Goal: Information Seeking & Learning: Learn about a topic

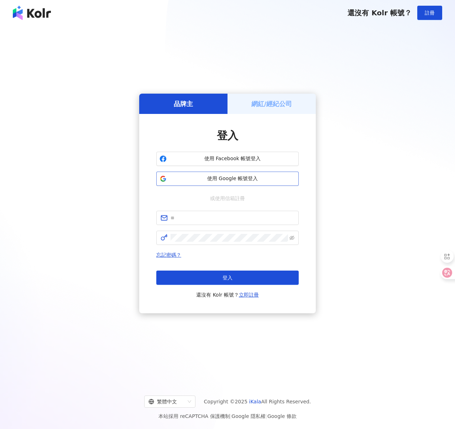
click at [221, 177] on span "使用 Google 帳號登入" at bounding box center [233, 178] width 126 height 7
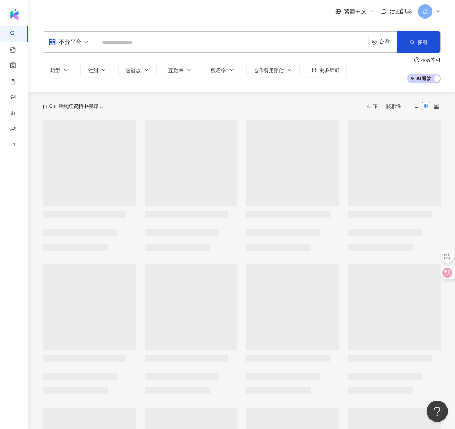
click at [128, 44] on input "search" at bounding box center [232, 43] width 268 height 14
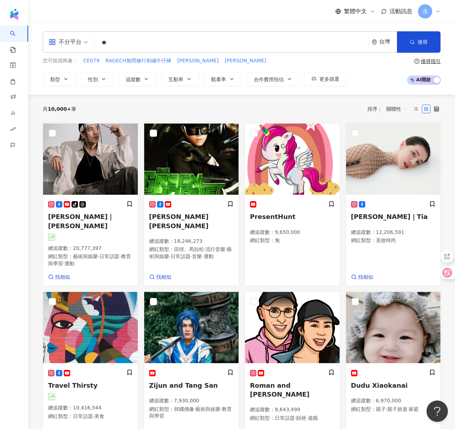
type input "**"
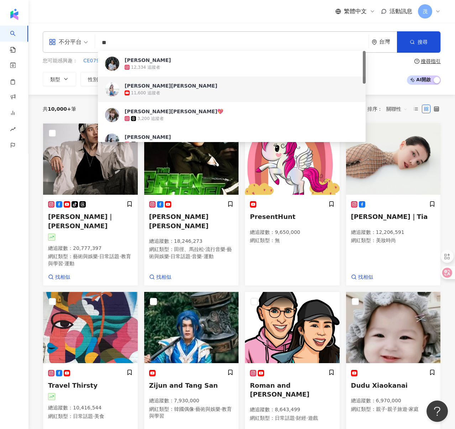
click at [136, 86] on div "曾莞婷 Vicky Tseng" at bounding box center [171, 85] width 93 height 7
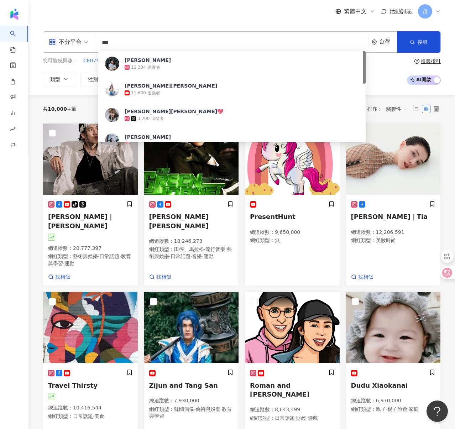
type input "***"
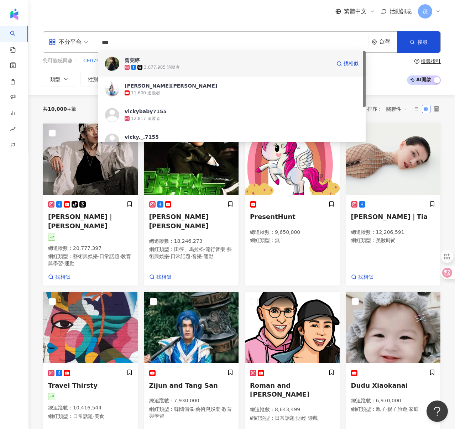
click at [159, 68] on div "3,077,985 追蹤者" at bounding box center [162, 67] width 36 height 6
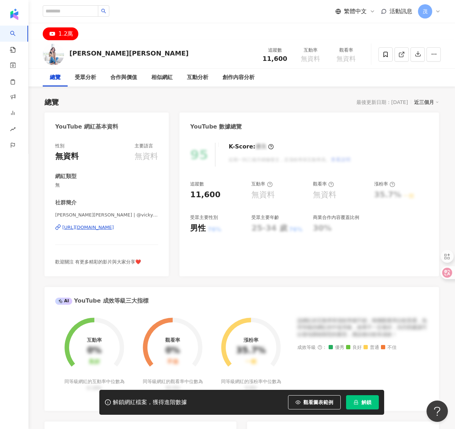
click at [370, 406] on button "解鎖" at bounding box center [362, 403] width 33 height 14
click at [404, 55] on icon at bounding box center [402, 54] width 6 height 6
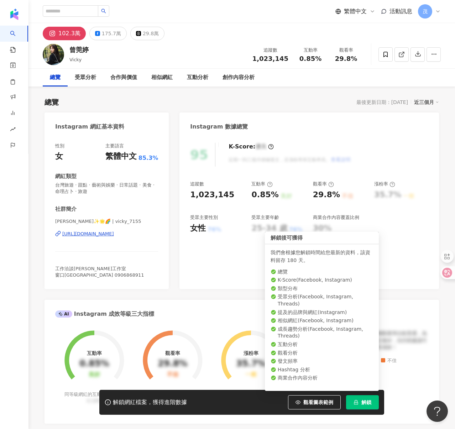
click at [369, 406] on button "解鎖" at bounding box center [362, 403] width 33 height 14
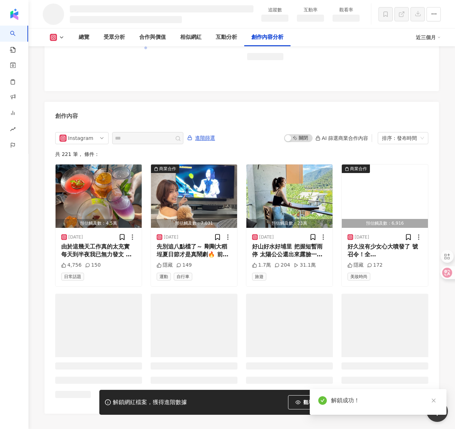
scroll to position [1913, 0]
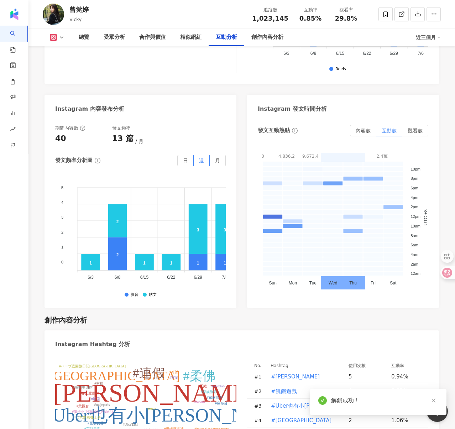
scroll to position [1665, 0]
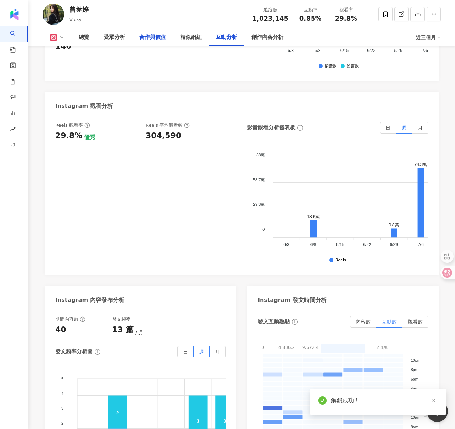
click at [150, 37] on div "合作與價值" at bounding box center [152, 37] width 27 height 9
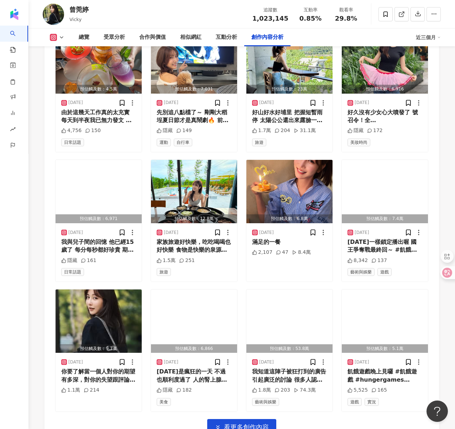
scroll to position [2368, 0]
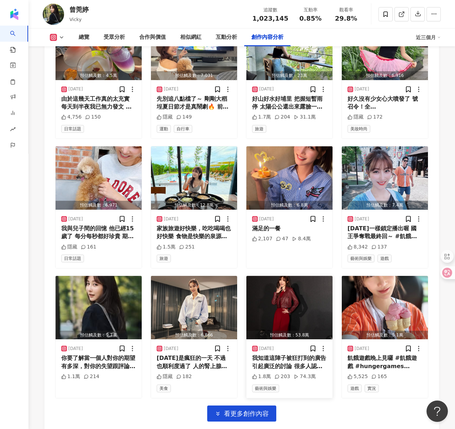
click at [285, 276] on img "button" at bounding box center [290, 307] width 86 height 63
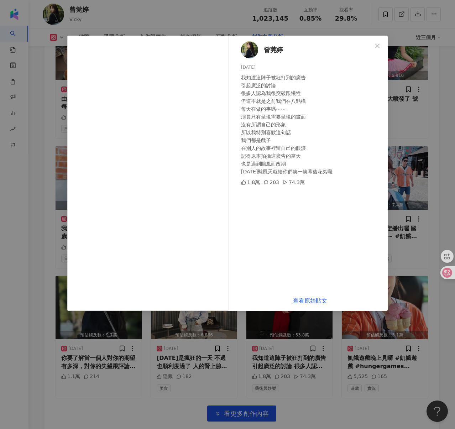
click at [401, 167] on div "[PERSON_NAME][DATE] 我知道這陣子被狂打到的廣告 引起廣泛的討論 很多人認為我很突破跟犧牲 但這不就是之前我們在八點檔 每天在做的事嗎⋯⋯ …" at bounding box center [227, 214] width 455 height 429
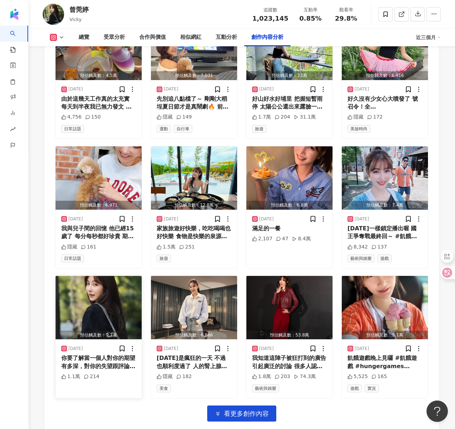
click at [115, 276] on img "button" at bounding box center [99, 307] width 86 height 63
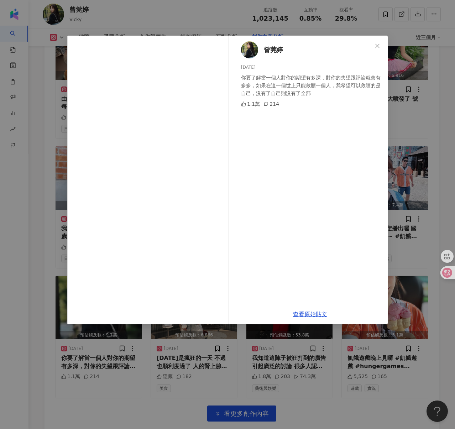
click at [417, 175] on div "[PERSON_NAME][DATE] 你要了解當一個人對你的期望有多深，對你的失望跟評論就會有多多，如果在這一個世上只能救贖一個人，我希望可以救贖的是自己，…" at bounding box center [227, 214] width 455 height 429
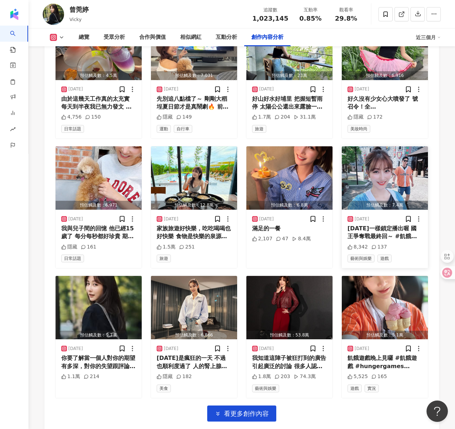
click at [386, 146] on img "button" at bounding box center [385, 177] width 86 height 63
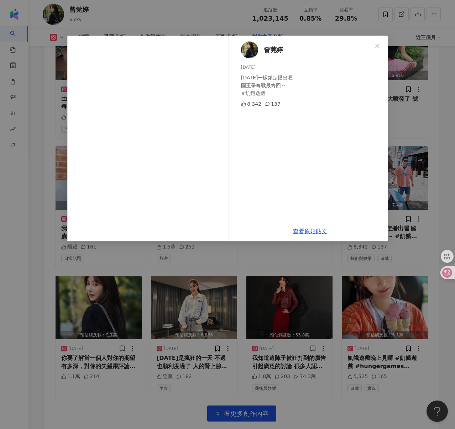
click at [417, 155] on div "[PERSON_NAME][DATE] [DATE]一樣鎖定播出喔 國王爭奪戰最終回～ #飢餓遊戲 8,342 137 查看原始貼文" at bounding box center [227, 214] width 455 height 429
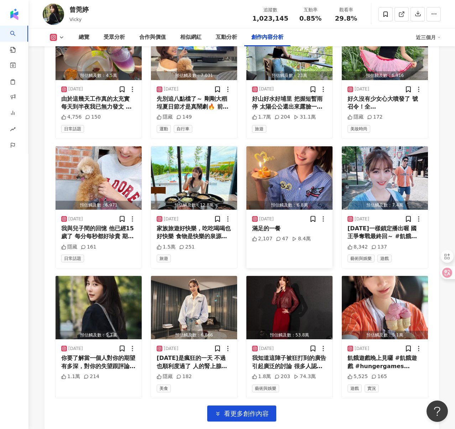
click at [303, 146] on img "button" at bounding box center [290, 177] width 86 height 63
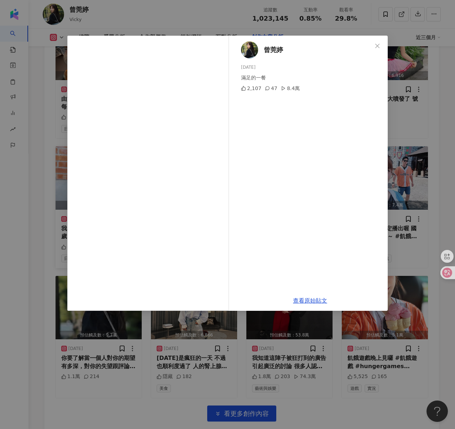
drag, startPoint x: 51, startPoint y: 148, endPoint x: 59, endPoint y: 146, distance: 8.4
click at [51, 148] on div "[PERSON_NAME][DATE] 滿足的一餐 2,107 47 8.4萬 查看原始貼文" at bounding box center [227, 214] width 455 height 429
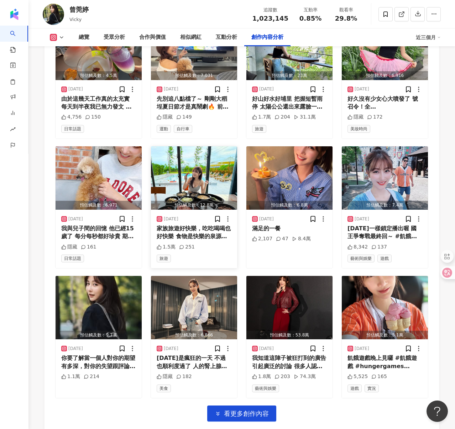
click at [221, 146] on img "button" at bounding box center [194, 177] width 86 height 63
click at [112, 146] on img "button" at bounding box center [99, 177] width 86 height 63
click at [112, 108] on div "View post on Instagram" at bounding box center [149, 101] width 162 height 21
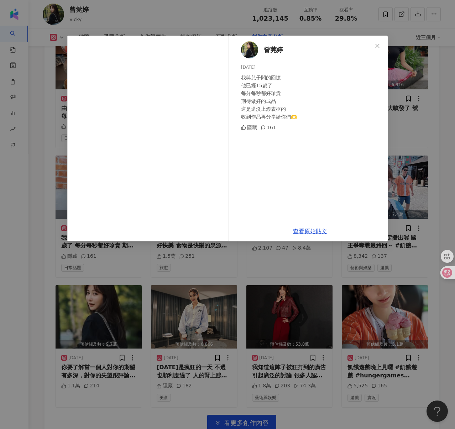
scroll to position [2356, 0]
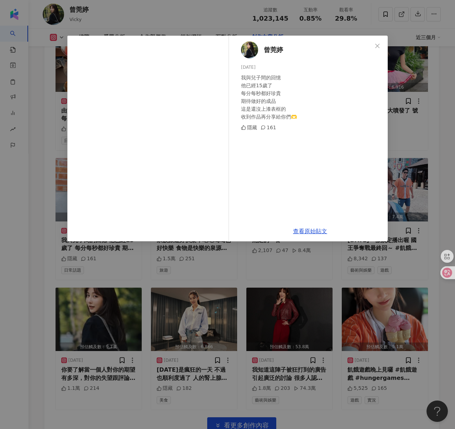
click at [204, 254] on div "[PERSON_NAME][DATE] 我與兒子間的回憶 他已經15歲了 每分每秒都好珍貴 期待做好的成品 這是還沒上漆表框的 收到作品再分享給你們🫶 隱藏 …" at bounding box center [227, 214] width 455 height 429
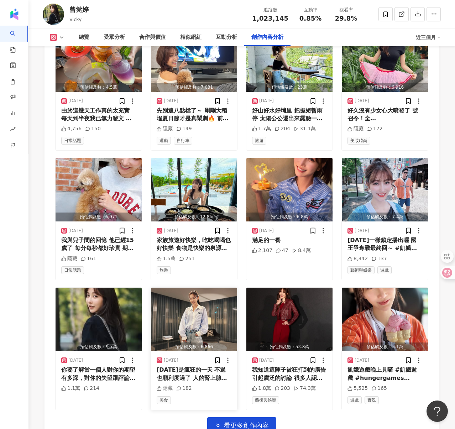
scroll to position [2368, 0]
